Goal: Information Seeking & Learning: Learn about a topic

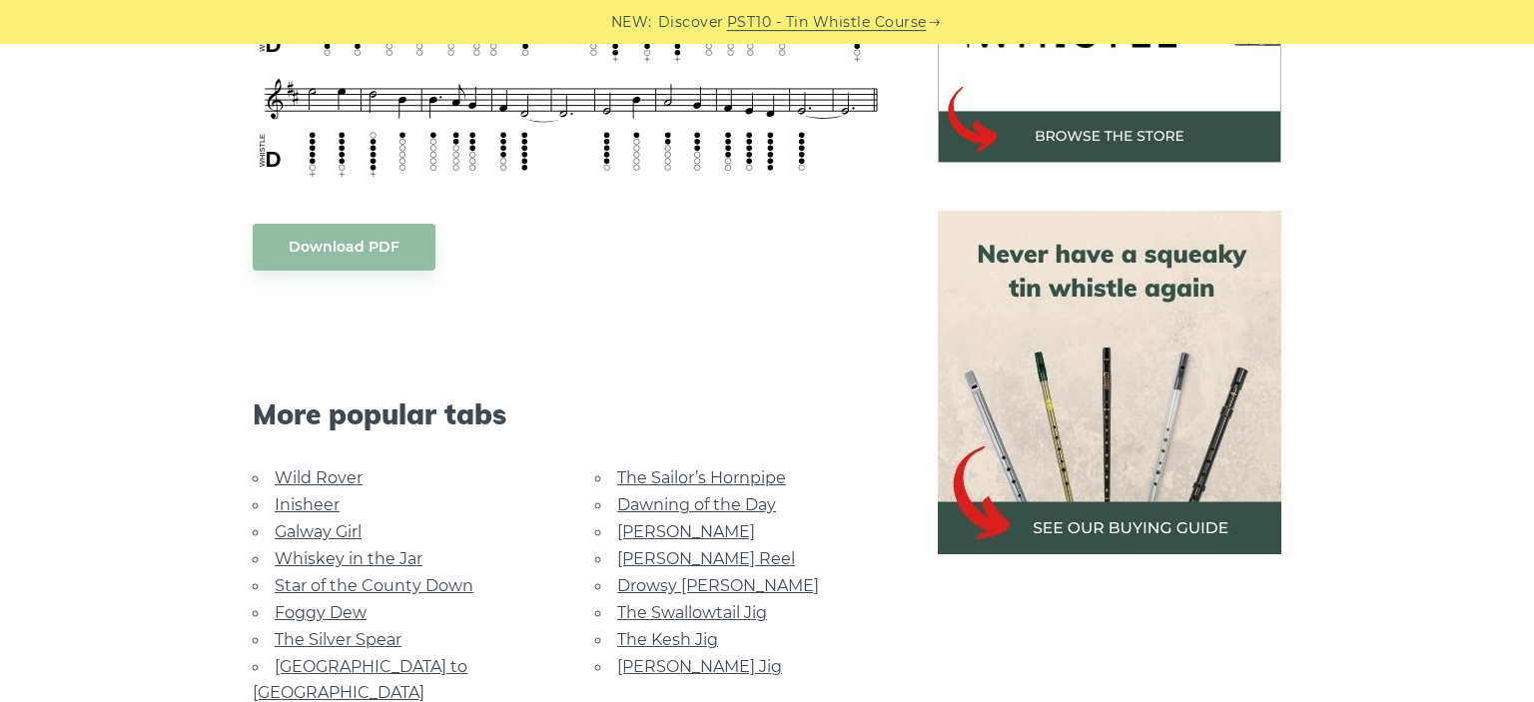
scroll to position [1055, 0]
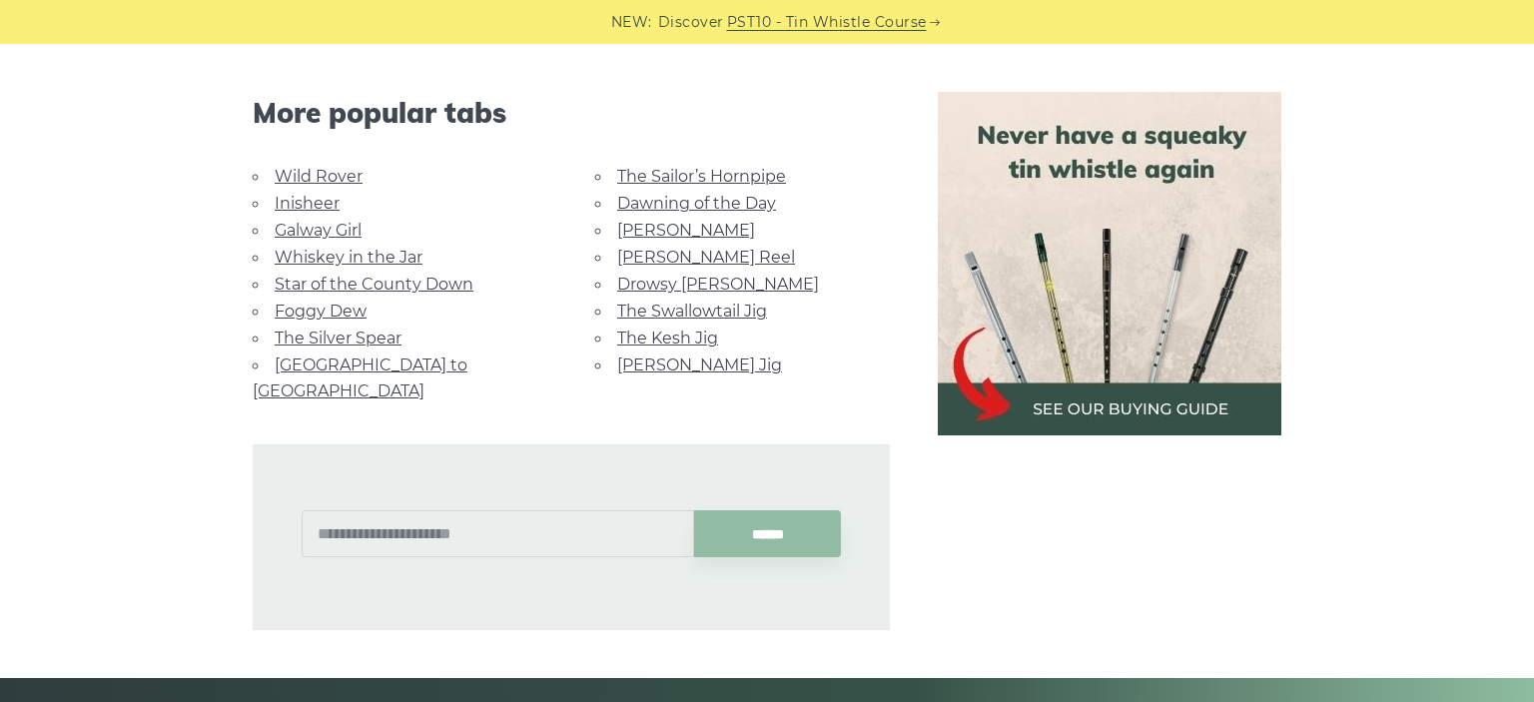
click at [396, 358] on link "[GEOGRAPHIC_DATA] to [GEOGRAPHIC_DATA]" at bounding box center [360, 378] width 215 height 45
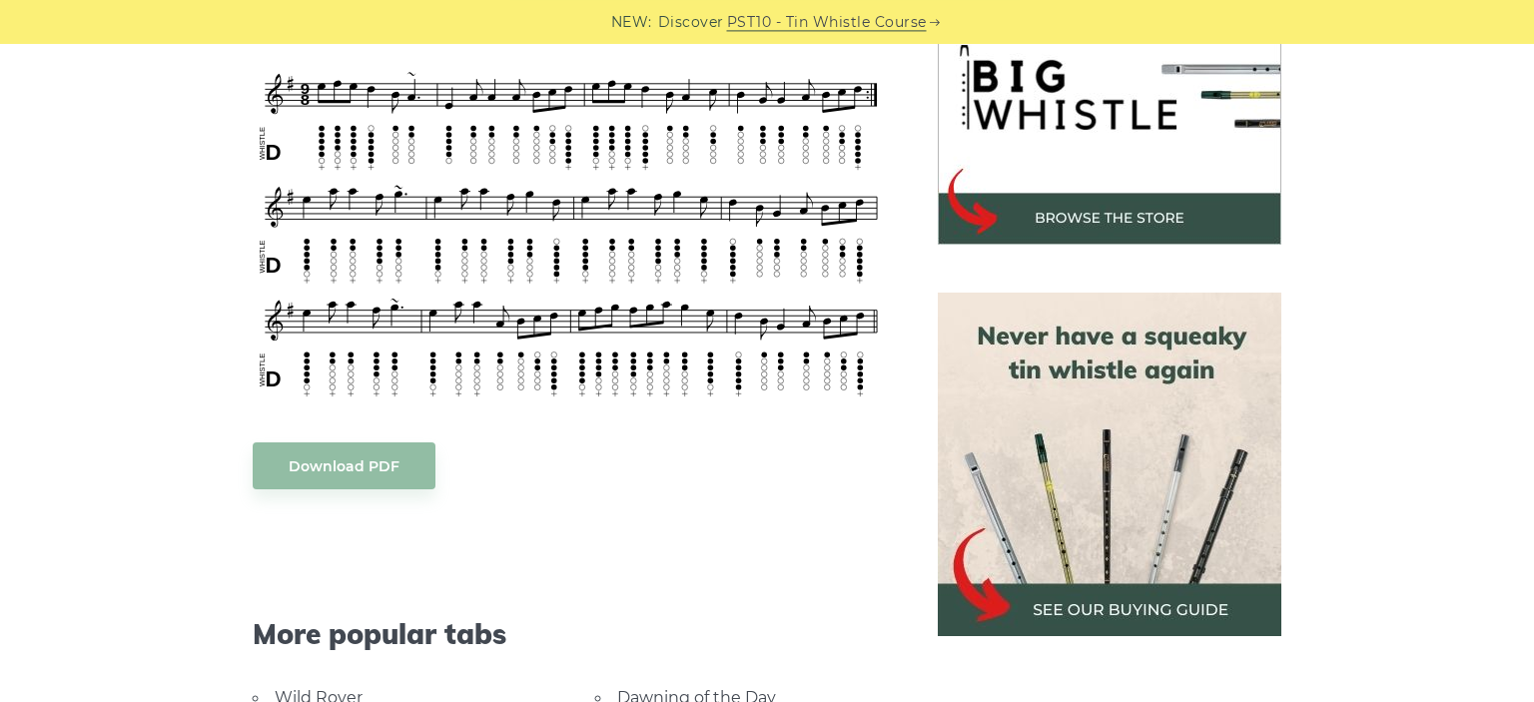
scroll to position [1160, 0]
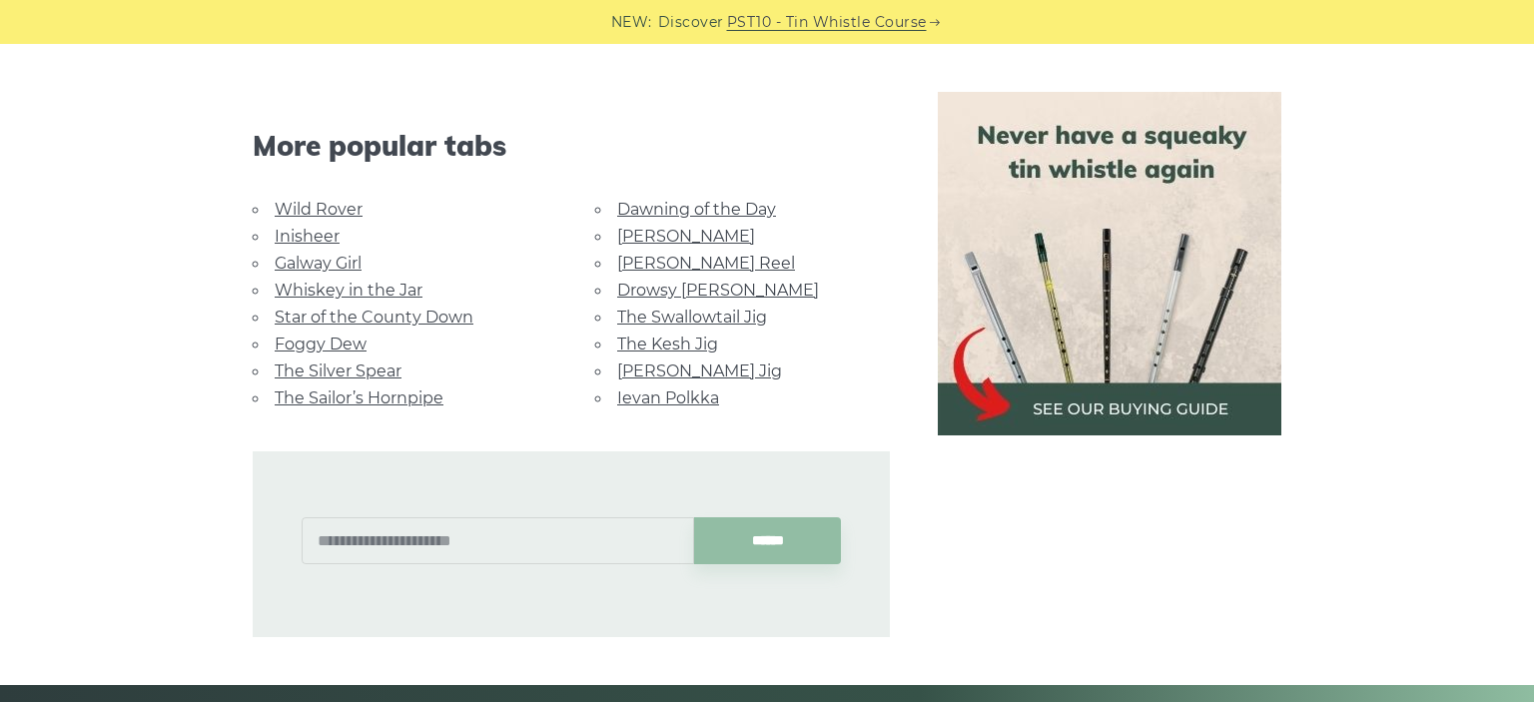
click at [322, 335] on link "Foggy Dew" at bounding box center [321, 344] width 92 height 19
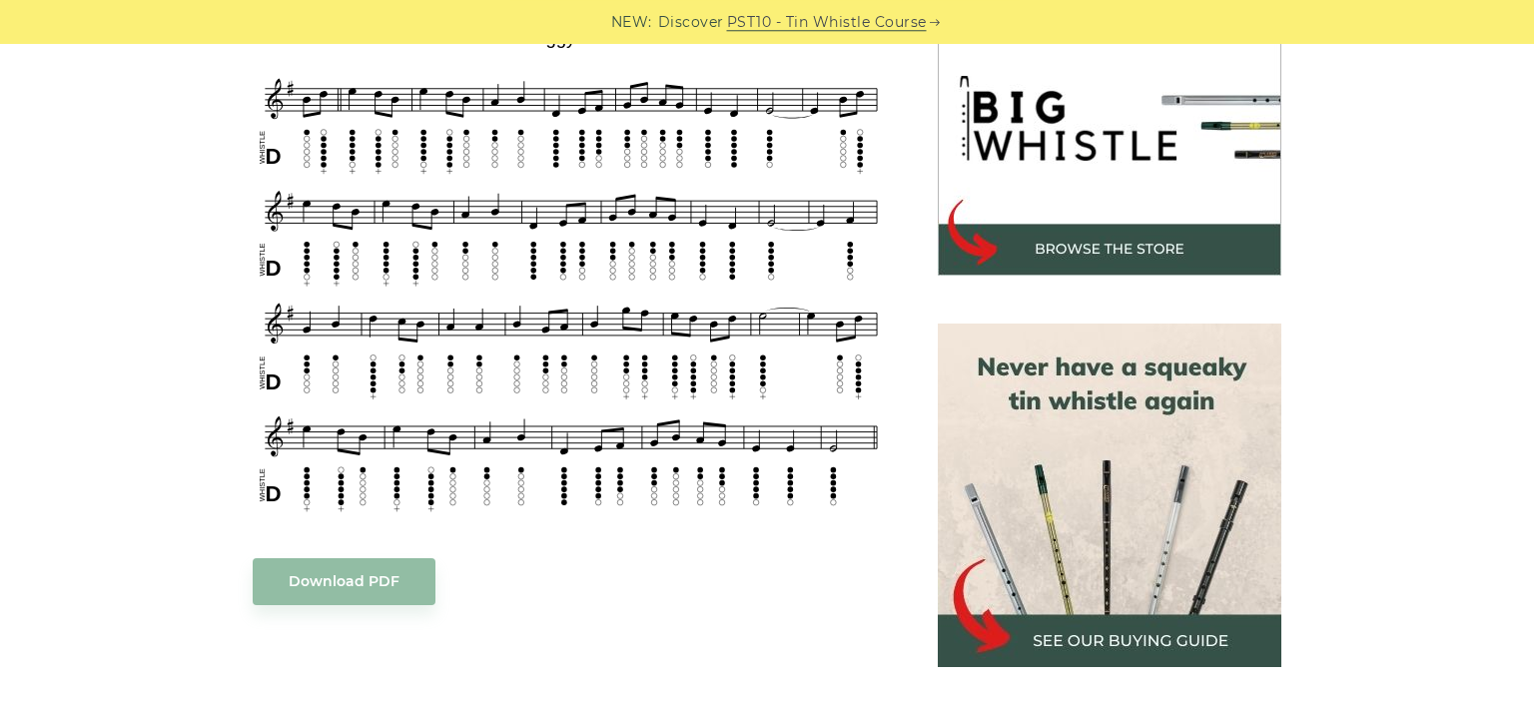
scroll to position [1265, 0]
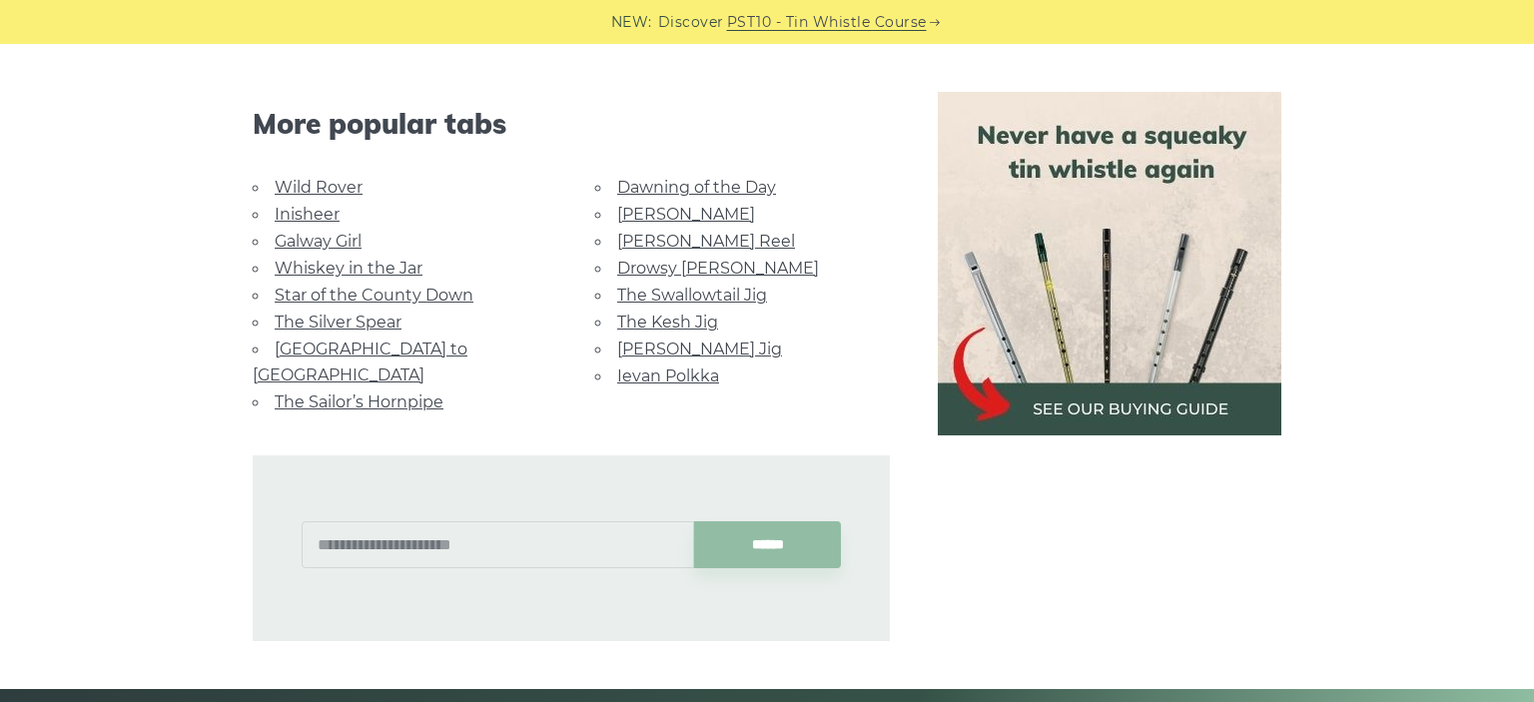
click at [665, 371] on link "Ievan Polkka" at bounding box center [668, 376] width 102 height 19
click at [279, 186] on link "Wild Rover" at bounding box center [319, 187] width 88 height 19
click at [293, 242] on link "Galway Girl" at bounding box center [318, 241] width 87 height 19
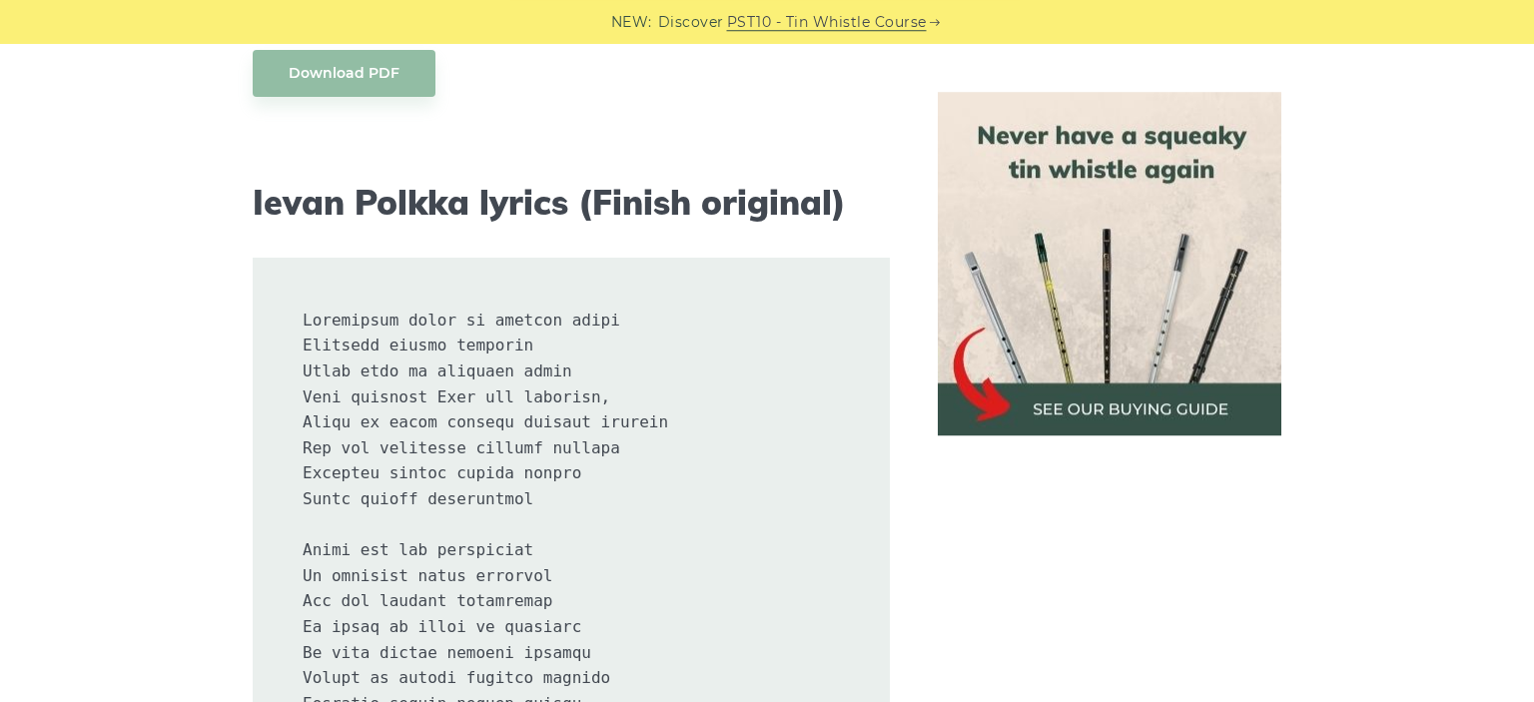
scroll to position [1055, 0]
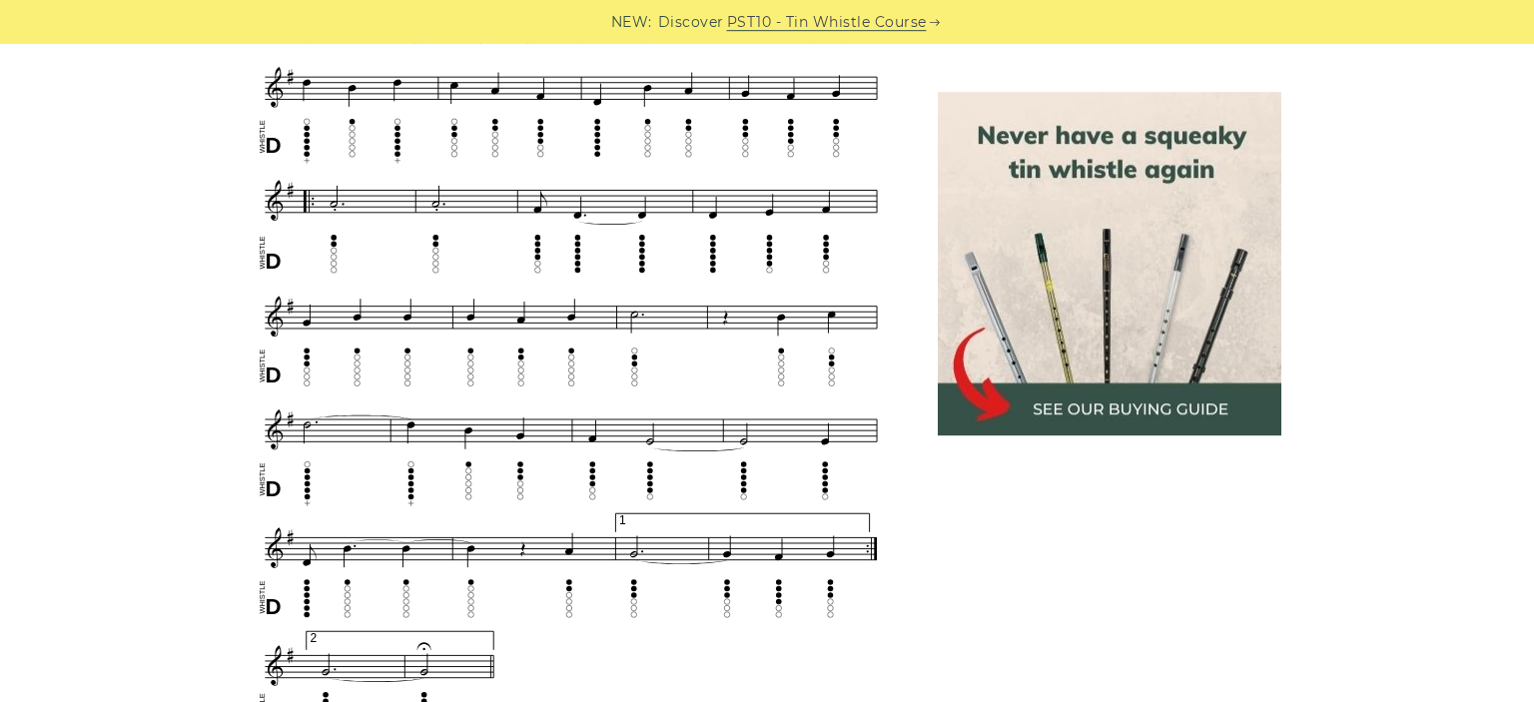
scroll to position [1265, 0]
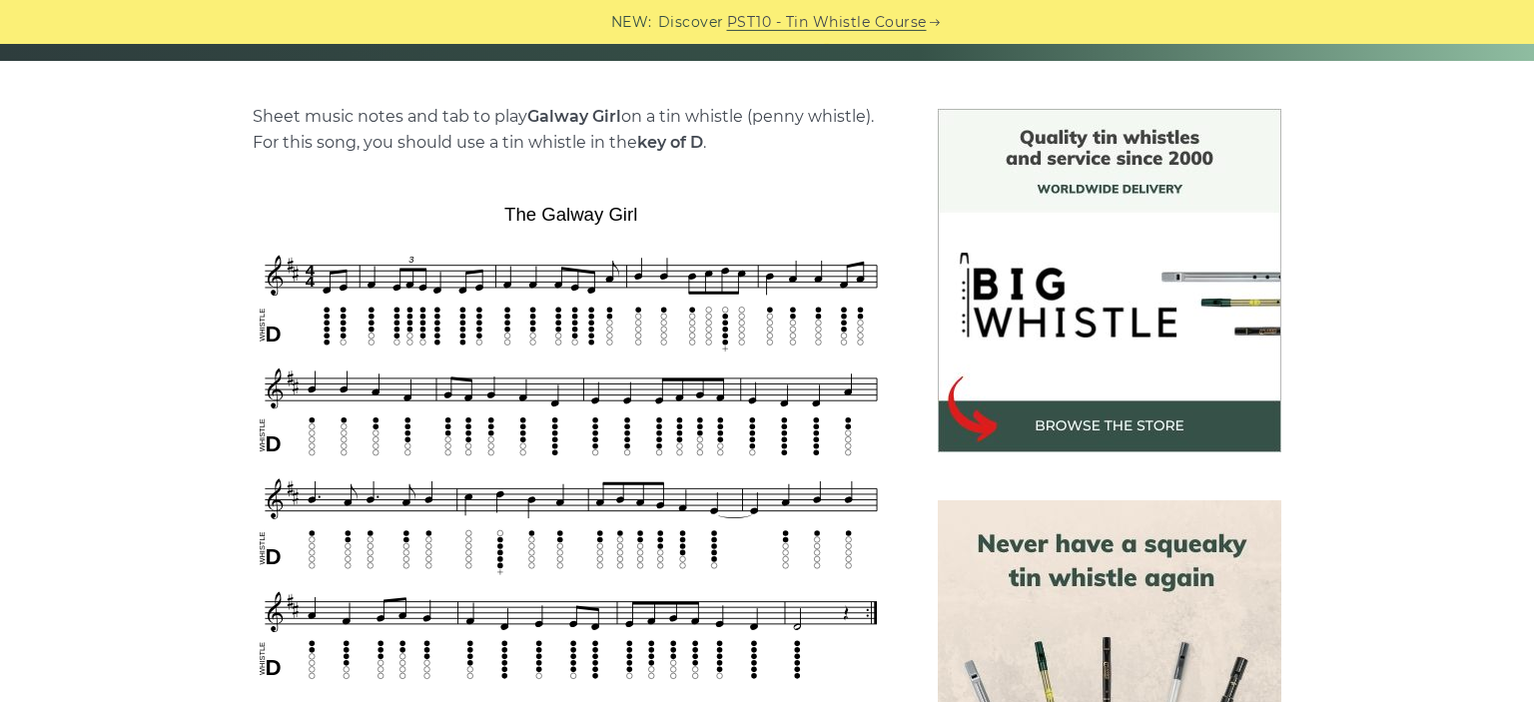
scroll to position [527, 0]
